Goal: Task Accomplishment & Management: Manage account settings

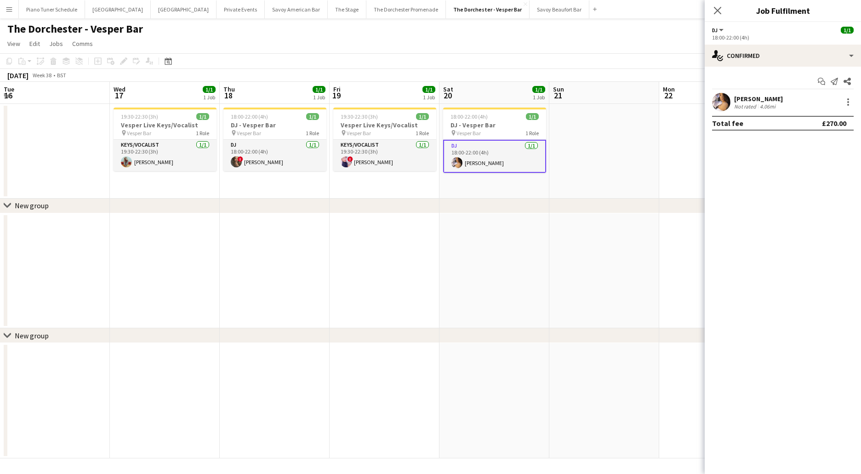
click at [16, 15] on button "Menu" at bounding box center [9, 9] width 18 height 18
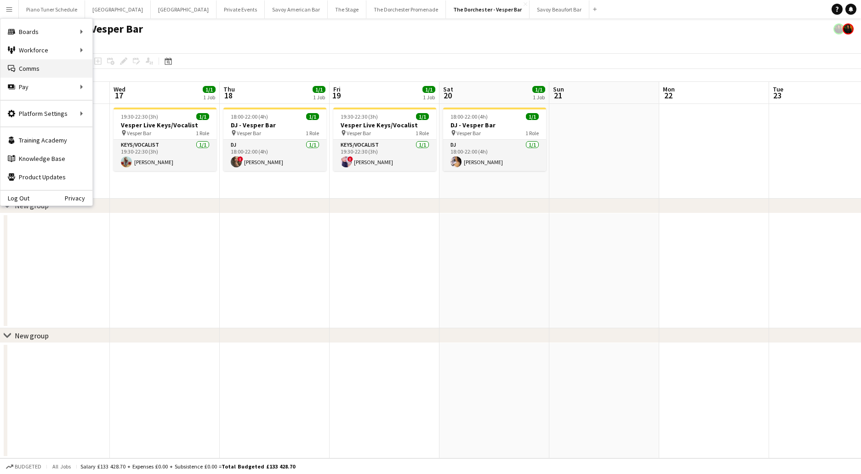
scroll to position [0, 201]
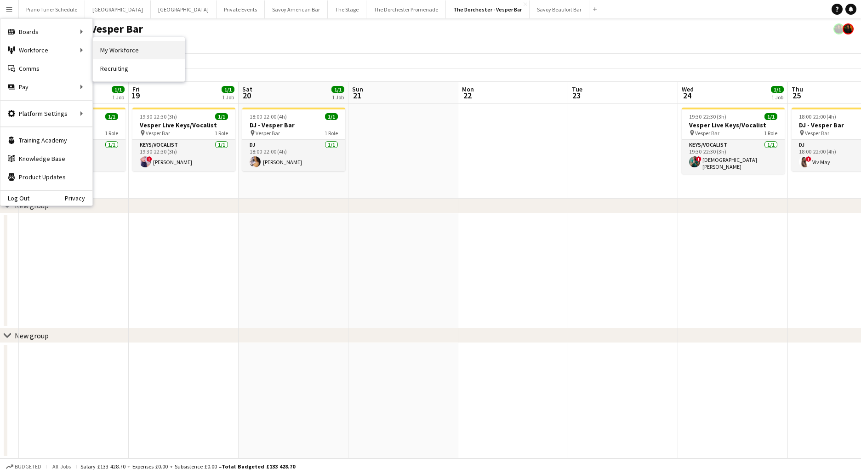
click at [108, 51] on link "My Workforce" at bounding box center [139, 50] width 92 height 18
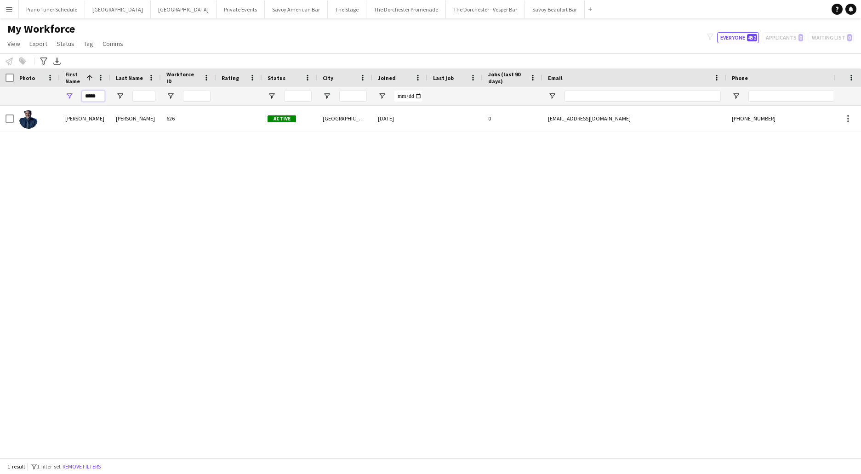
drag, startPoint x: 100, startPoint y: 97, endPoint x: 73, endPoint y: 97, distance: 26.7
click at [73, 97] on div "*****" at bounding box center [85, 96] width 51 height 18
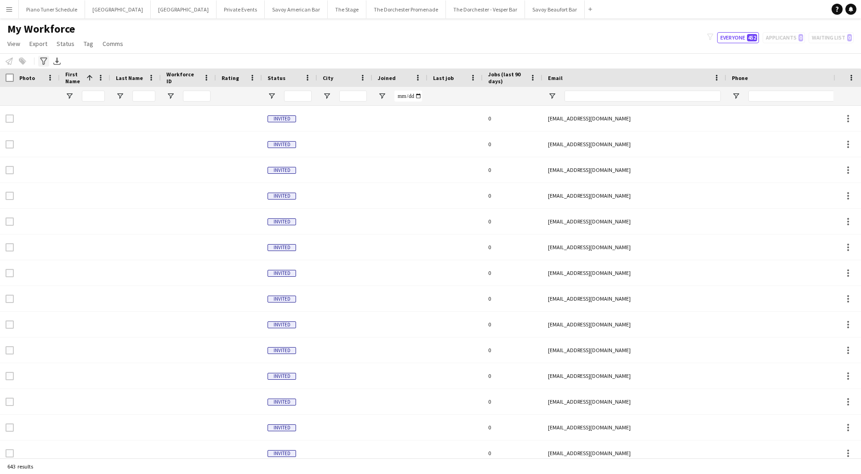
click at [44, 60] on icon "Advanced filters" at bounding box center [43, 60] width 7 height 7
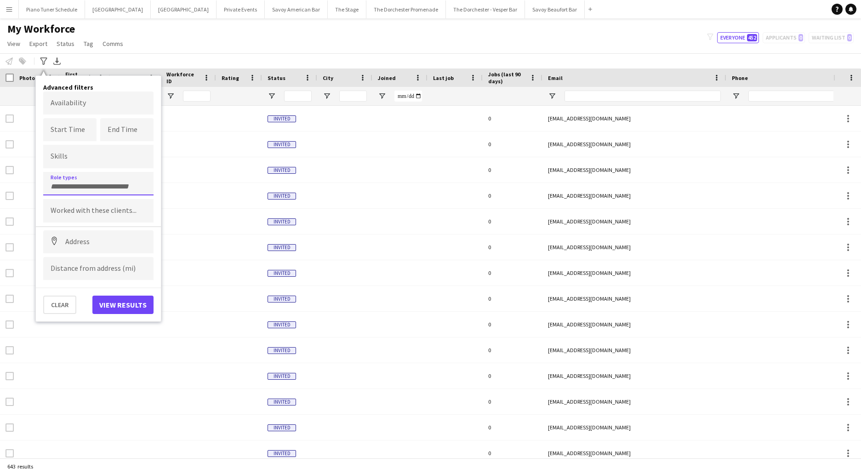
click at [82, 186] on input "Type to search role types..." at bounding box center [99, 187] width 96 height 8
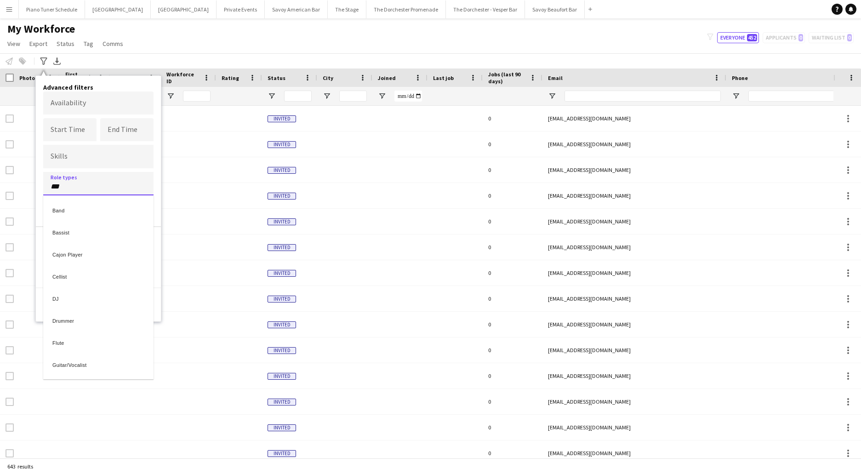
type input "****"
click at [80, 240] on div "Bassist" at bounding box center [98, 231] width 110 height 22
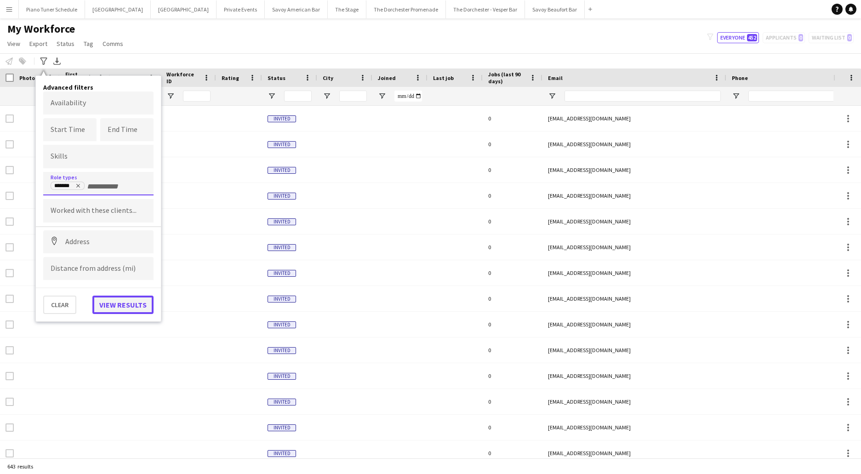
click at [119, 309] on button "View results" at bounding box center [122, 305] width 61 height 18
type input "**********"
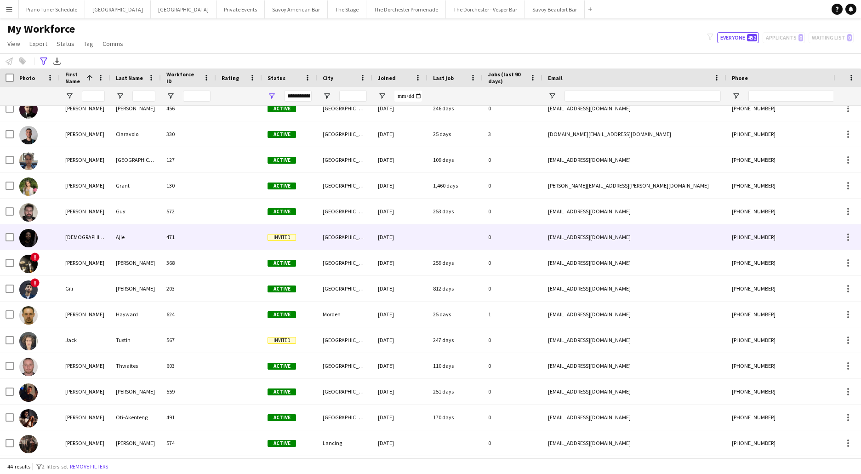
scroll to position [219, 0]
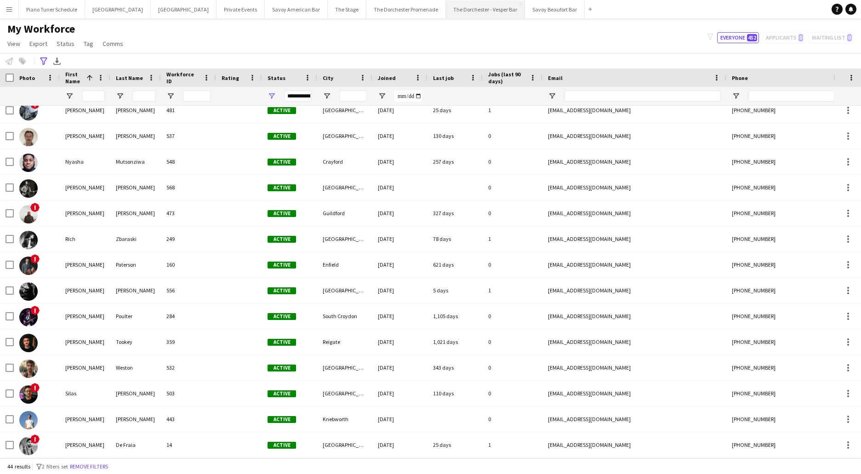
click at [446, 14] on button "The Dorchester - Vesper Bar Close" at bounding box center [485, 9] width 79 height 18
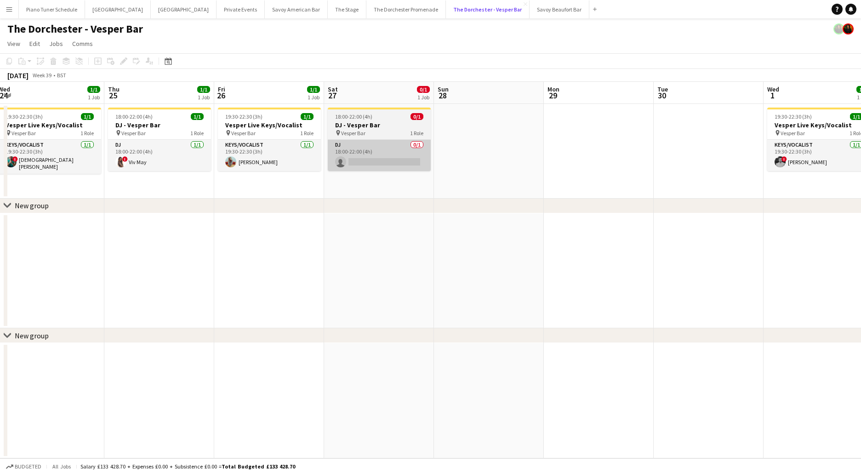
scroll to position [0, 341]
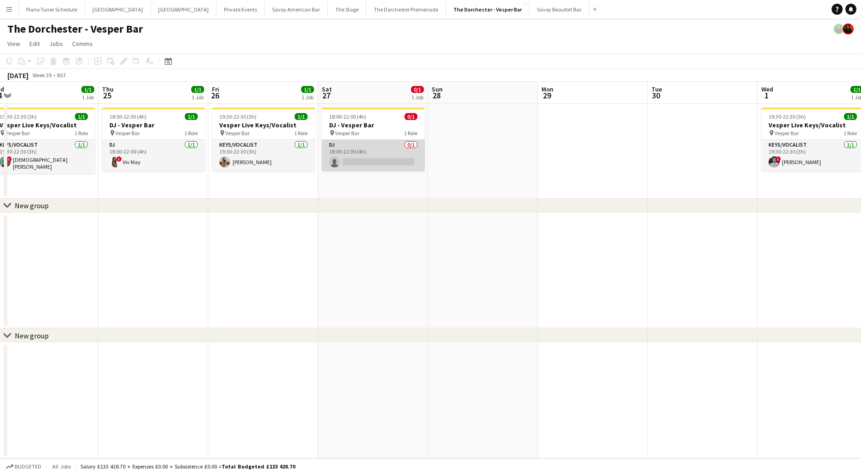
click at [357, 160] on app-card-role "DJ 0/1 18:00-22:00 (4h) single-neutral-actions" at bounding box center [373, 155] width 103 height 31
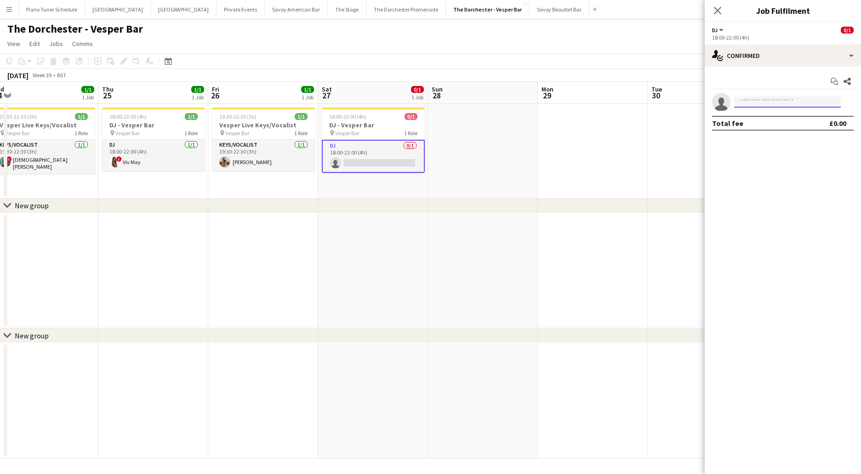
click at [767, 98] on input at bounding box center [787, 102] width 107 height 11
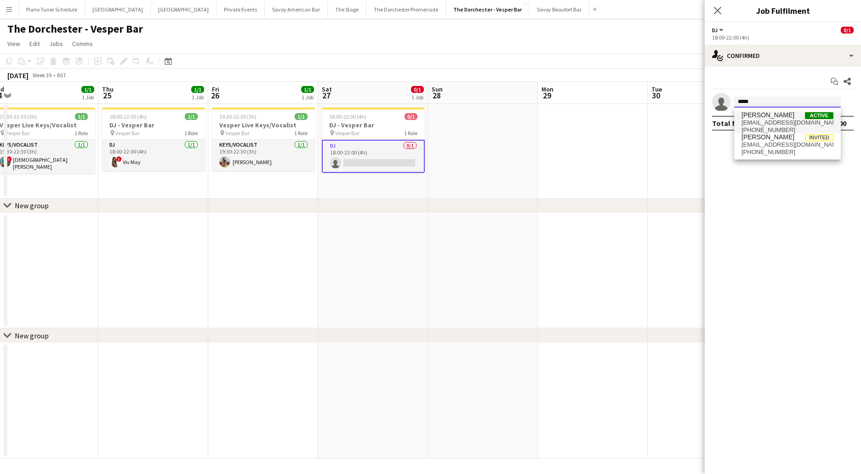
type input "*****"
click at [767, 116] on span "[PERSON_NAME]" at bounding box center [768, 115] width 53 height 8
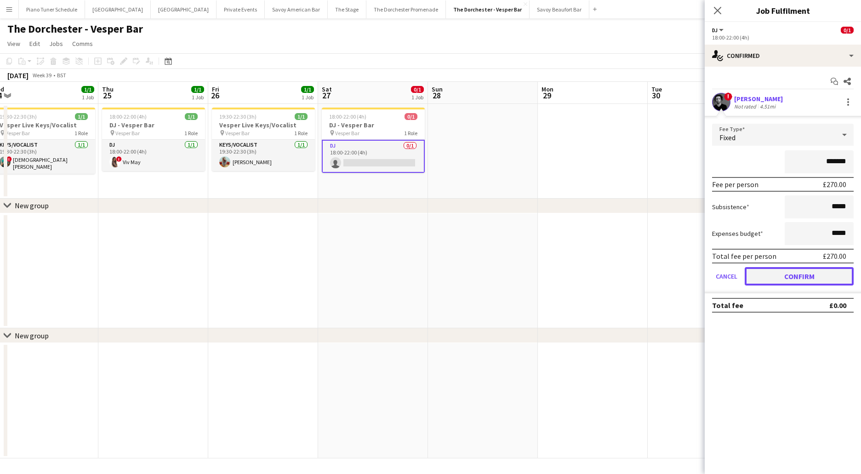
click at [763, 276] on button "Confirm" at bounding box center [799, 276] width 109 height 18
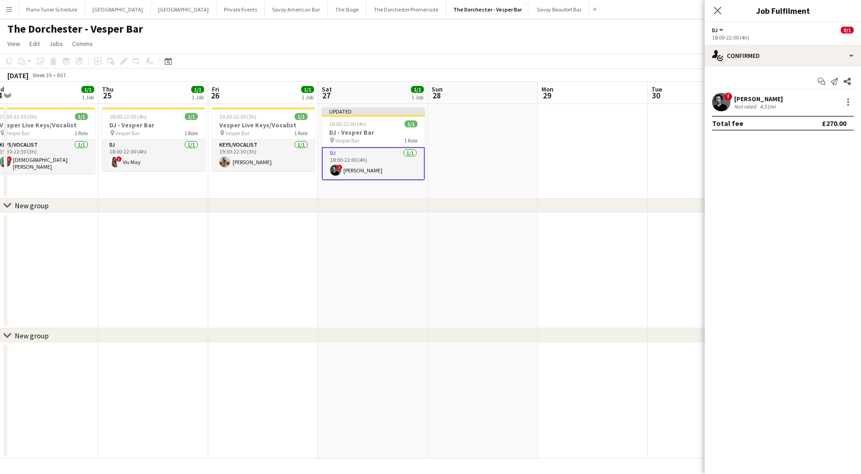
drag, startPoint x: 721, startPoint y: 9, endPoint x: 435, endPoint y: 89, distance: 297.0
click at [720, 9] on icon "Close pop-in" at bounding box center [717, 10] width 7 height 7
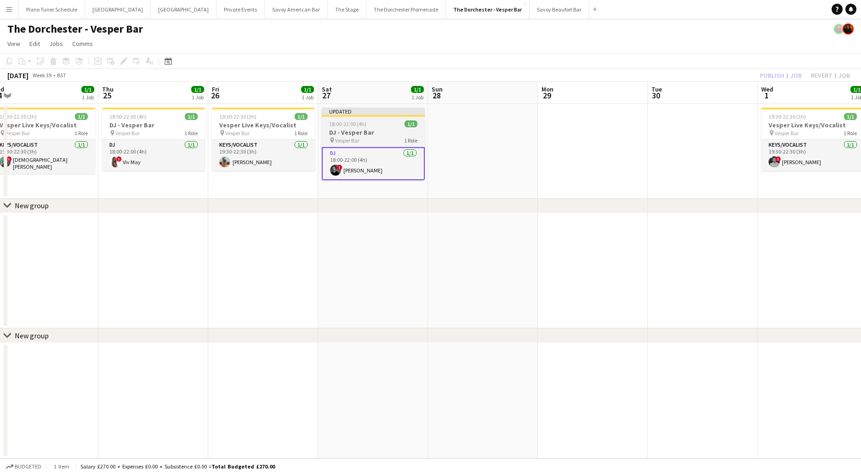
click at [355, 119] on app-job-card "Updated 18:00-22:00 (4h) 1/1 DJ - Vesper Bar pin Vesper Bar 1 Role DJ [DATE] 18…" at bounding box center [373, 144] width 103 height 73
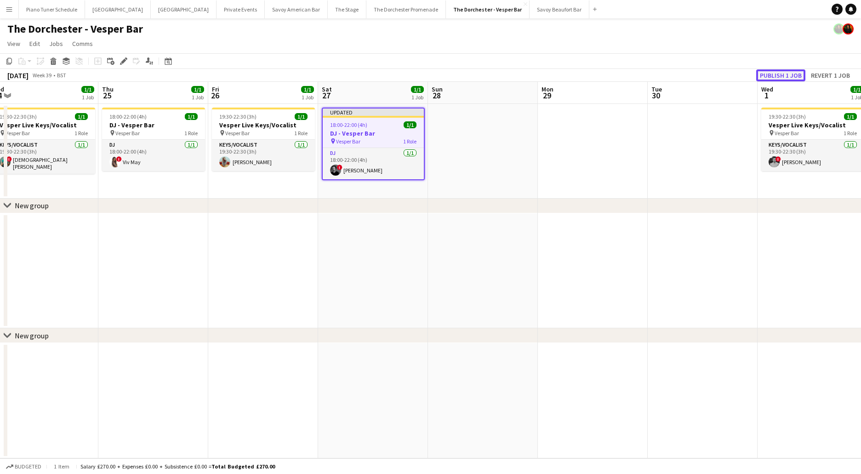
click at [787, 76] on button "Publish 1 job" at bounding box center [780, 75] width 49 height 12
